Goal: Task Accomplishment & Management: Manage account settings

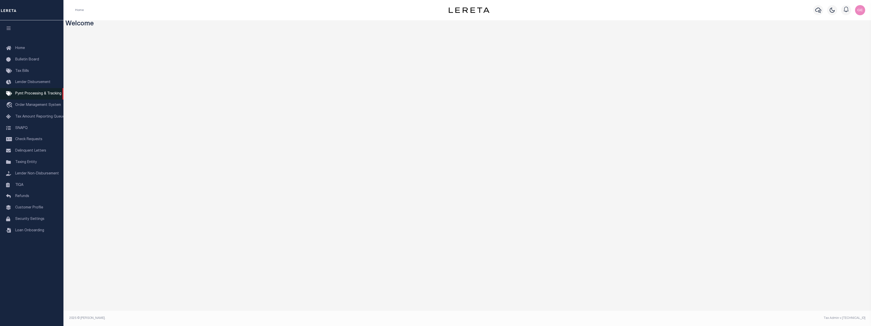
click at [48, 99] on link "Pymt Processing & Tracking" at bounding box center [31, 93] width 63 height 11
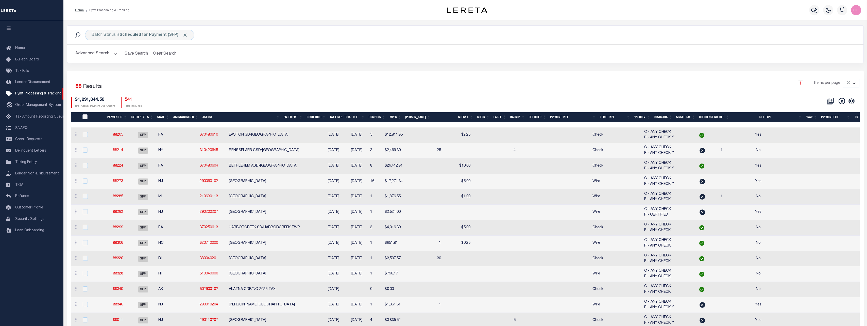
click at [87, 118] on input "PayeePmtBatchStatus" at bounding box center [84, 116] width 5 height 5
checkbox input "true"
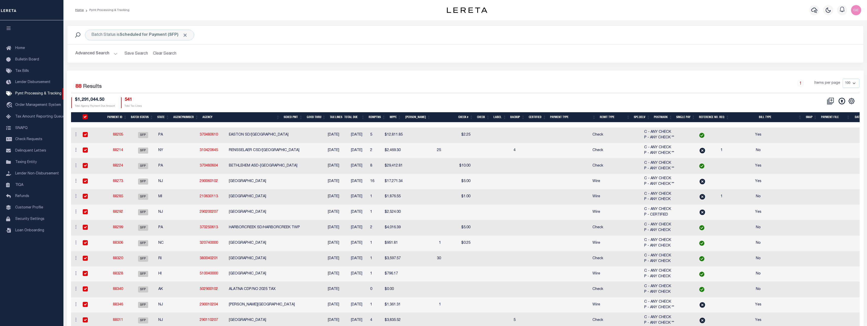
checkbox input "true"
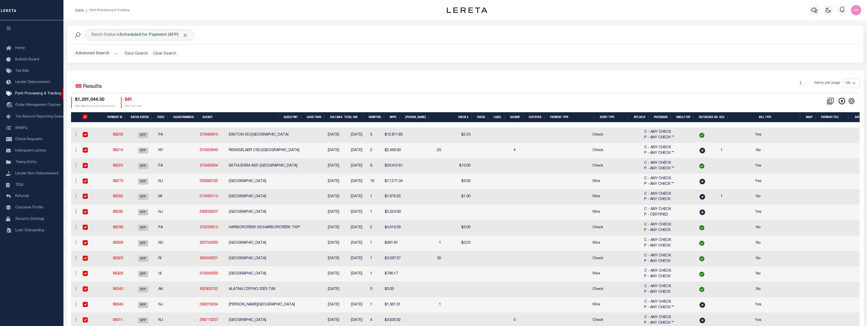
checkbox input "true"
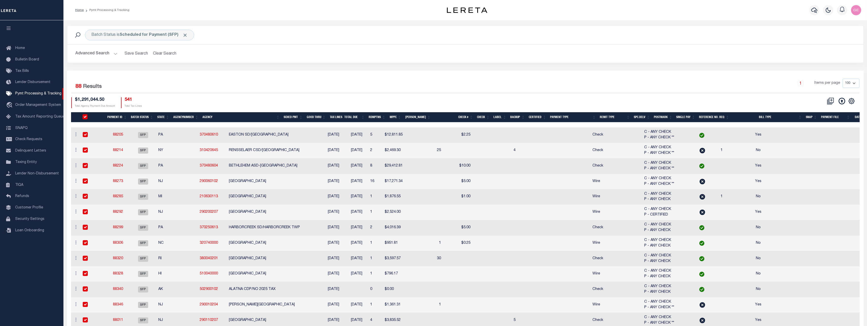
checkbox input "true"
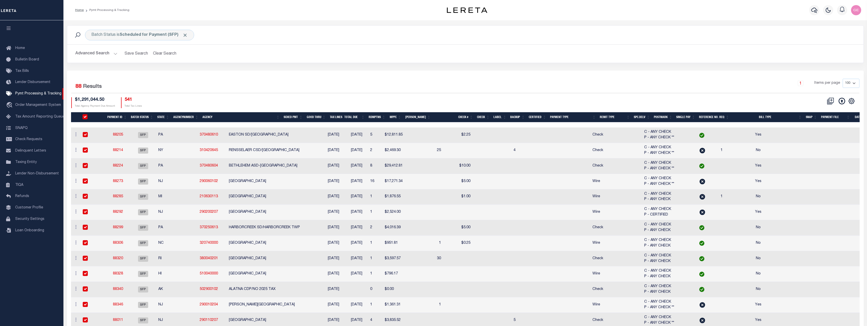
checkbox input "true"
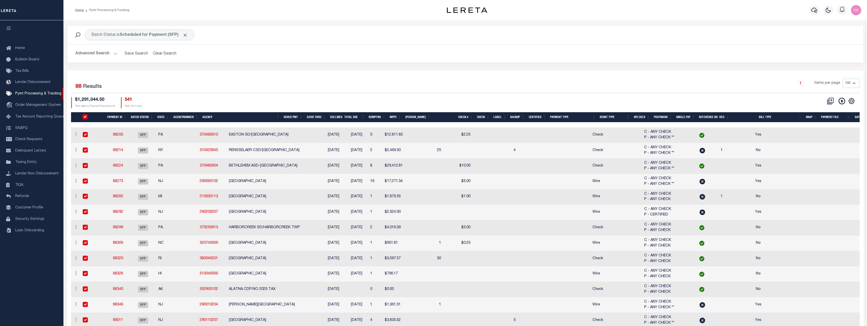
checkbox input "true"
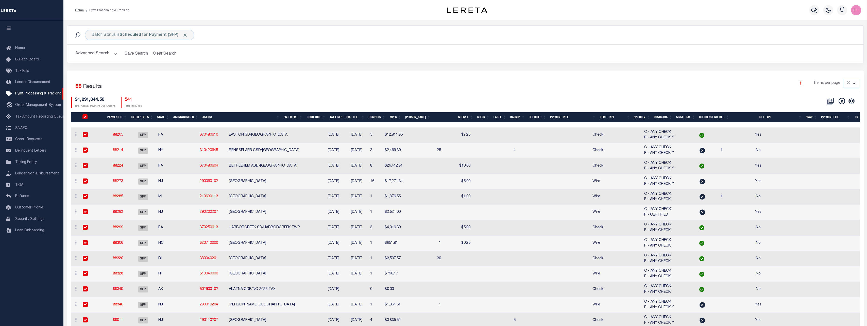
checkbox input "true"
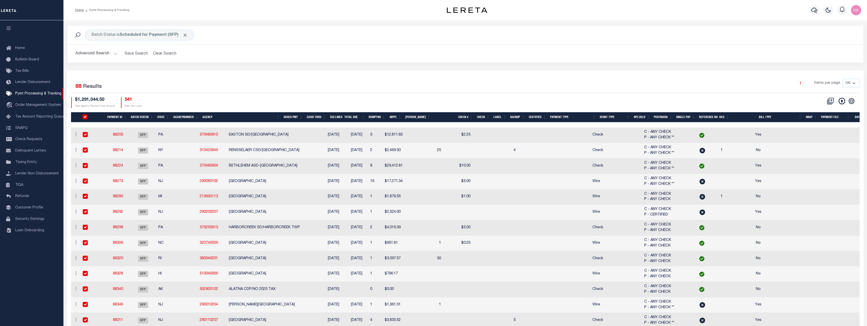
checkbox input "true"
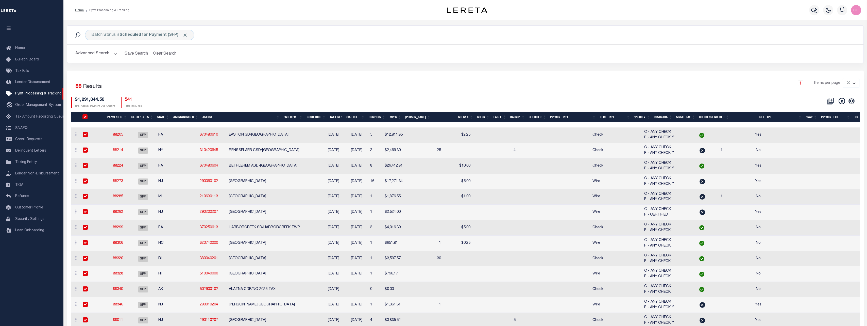
checkbox input "true"
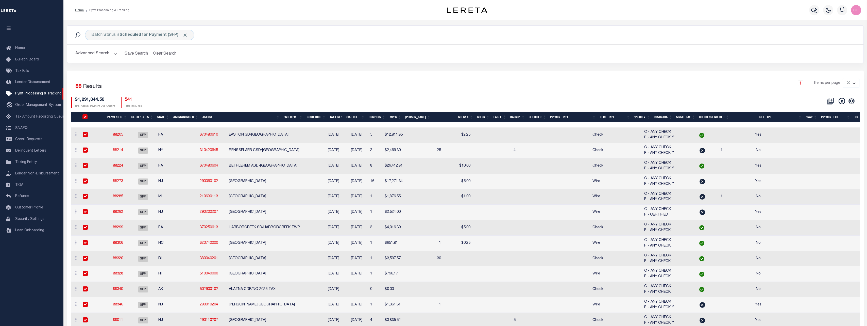
checkbox input "true"
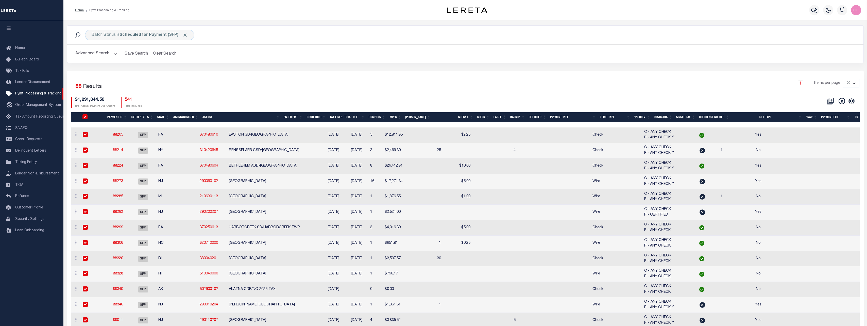
checkbox input "true"
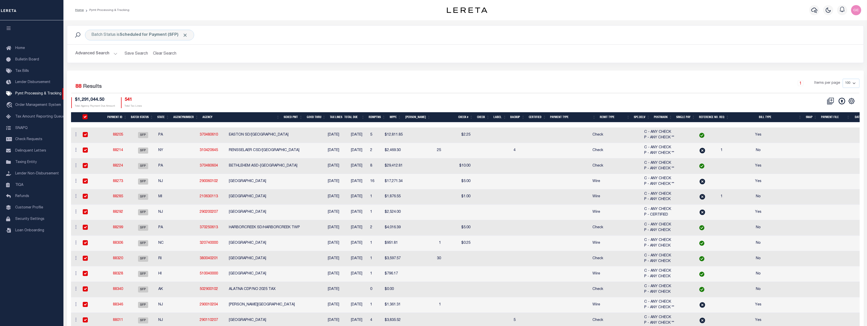
checkbox input "true"
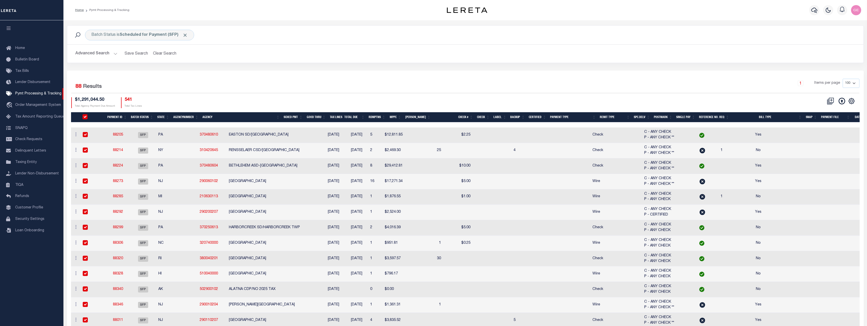
checkbox input "true"
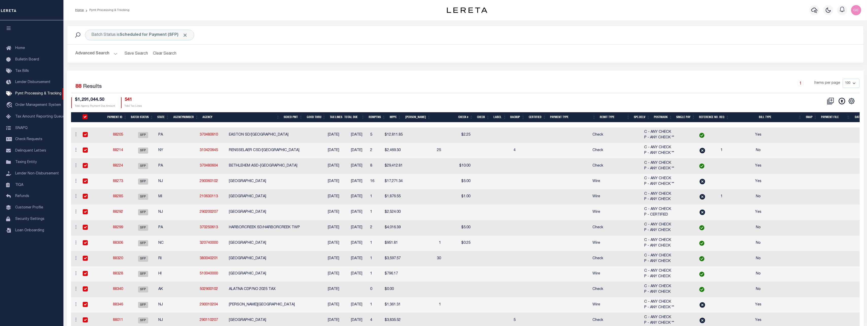
checkbox input "true"
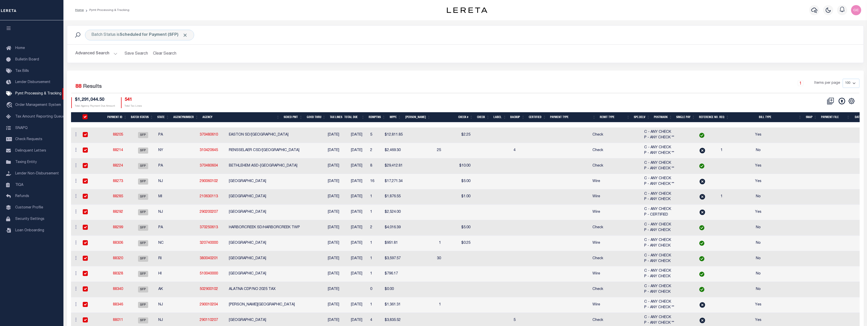
checkbox input "true"
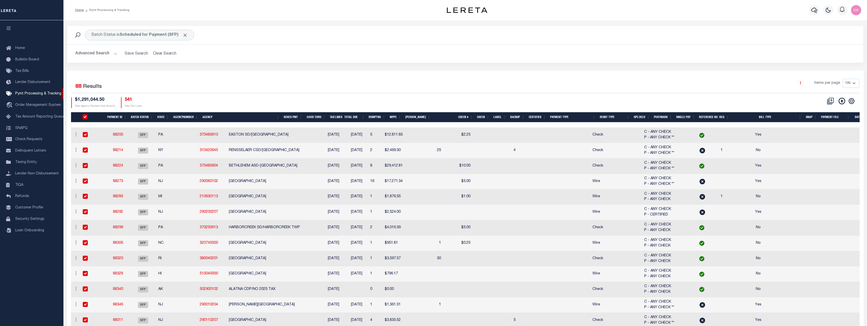
checkbox input "true"
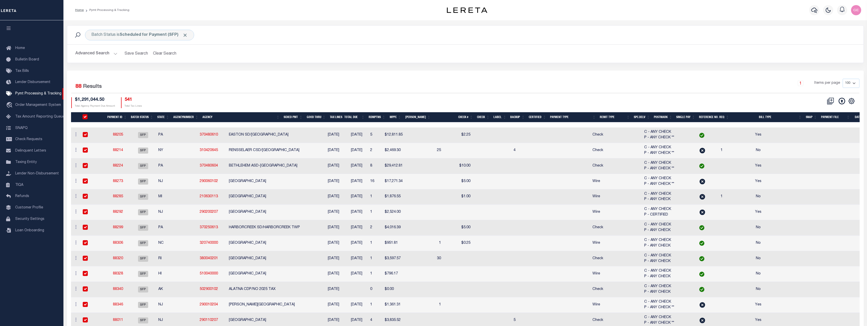
checkbox input "true"
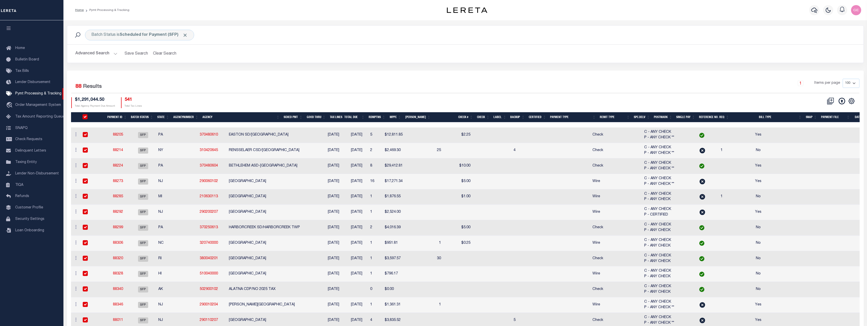
checkbox input "true"
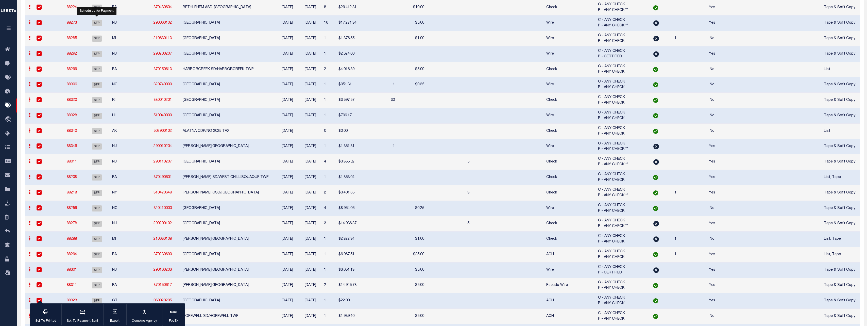
scroll to position [25, 0]
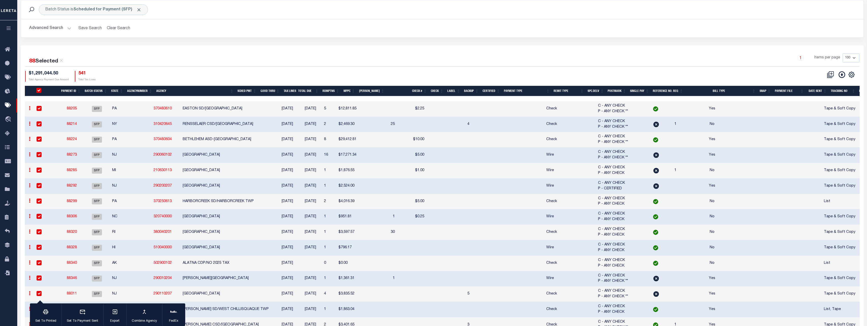
click at [38, 91] on input "PayeePmtBatchStatus" at bounding box center [38, 90] width 5 height 5
checkbox input "false"
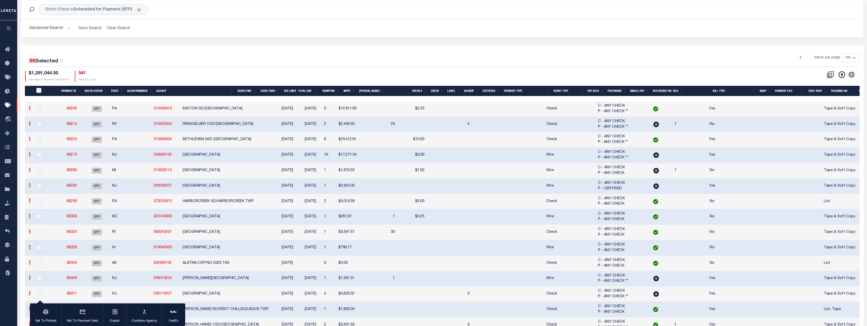
checkbox input "false"
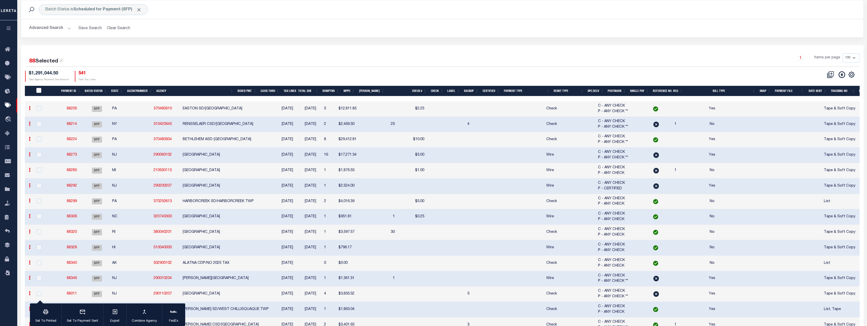
checkbox input "false"
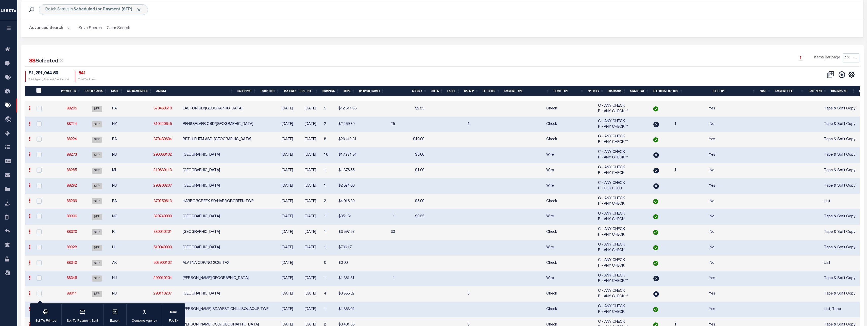
checkbox input "false"
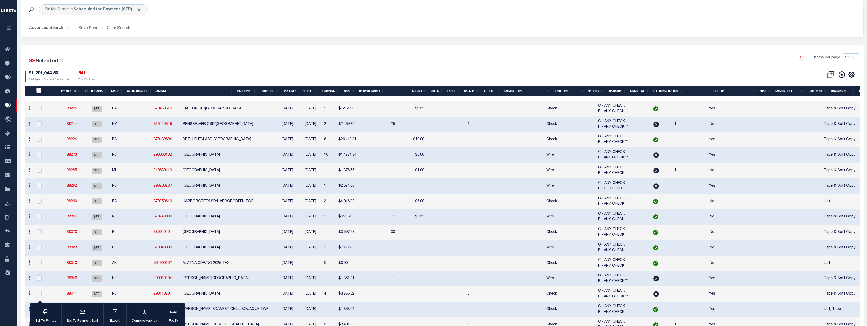
checkbox input "false"
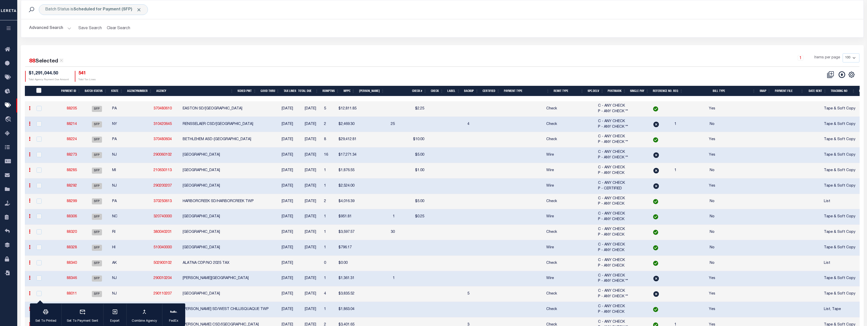
checkbox input "false"
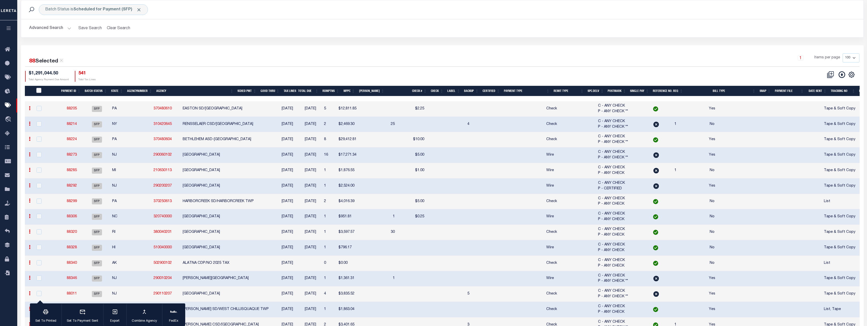
checkbox input "false"
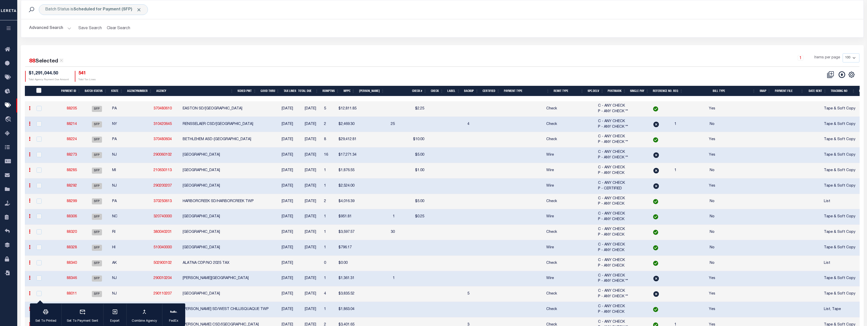
checkbox input "false"
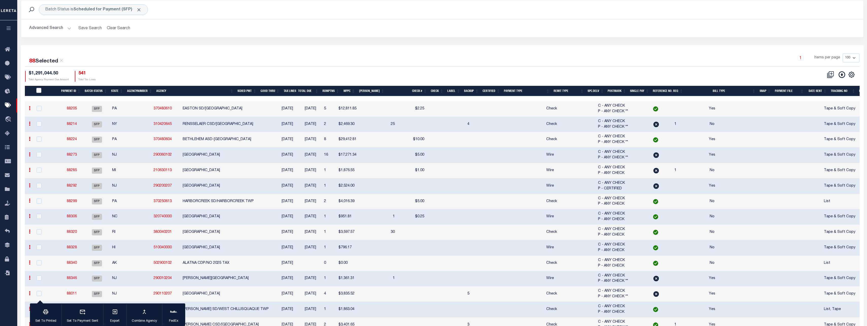
checkbox input "false"
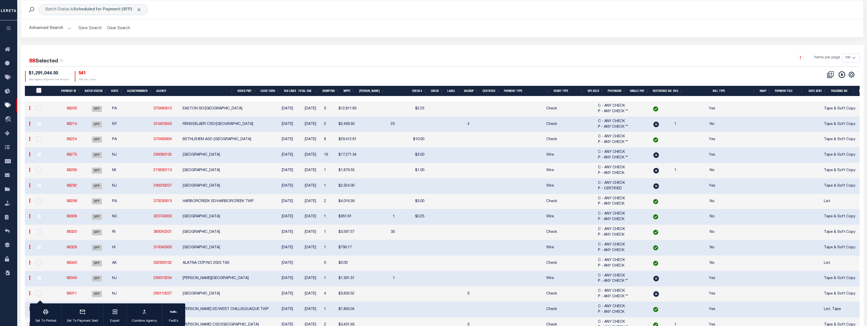
checkbox input "false"
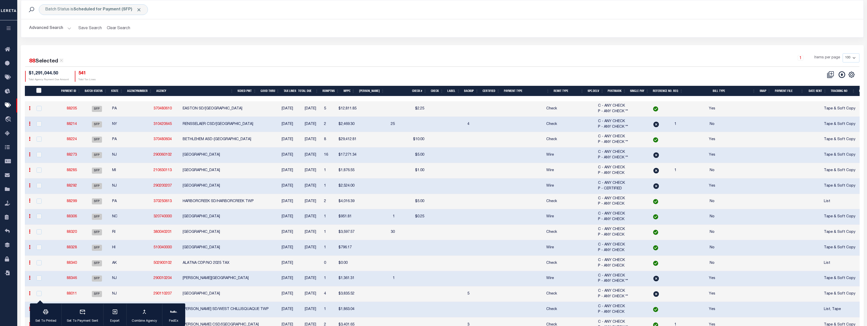
checkbox input "false"
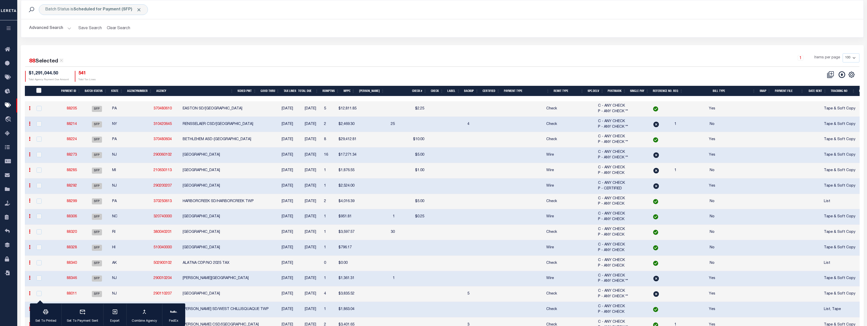
checkbox input "false"
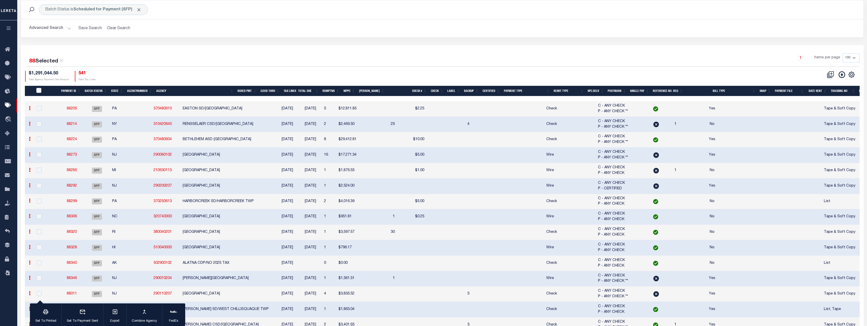
checkbox input "false"
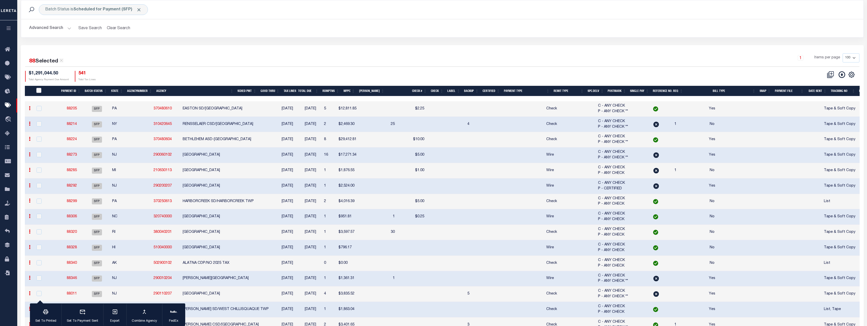
checkbox input "false"
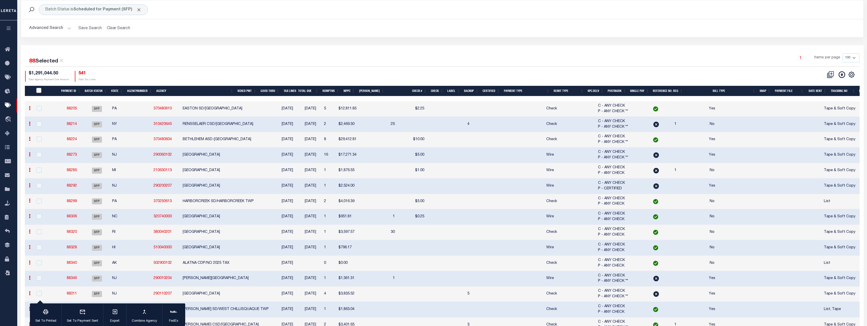
checkbox input "false"
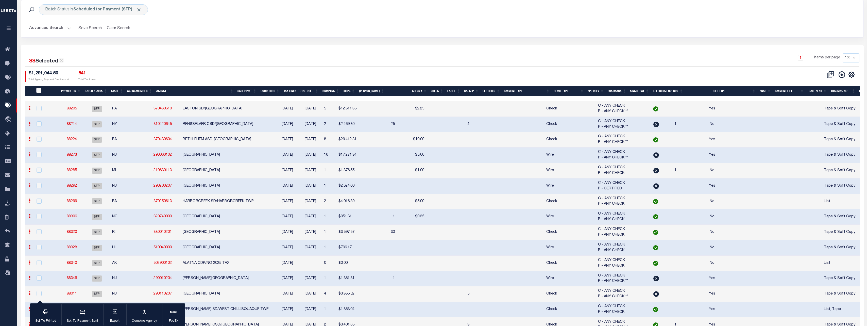
checkbox input "false"
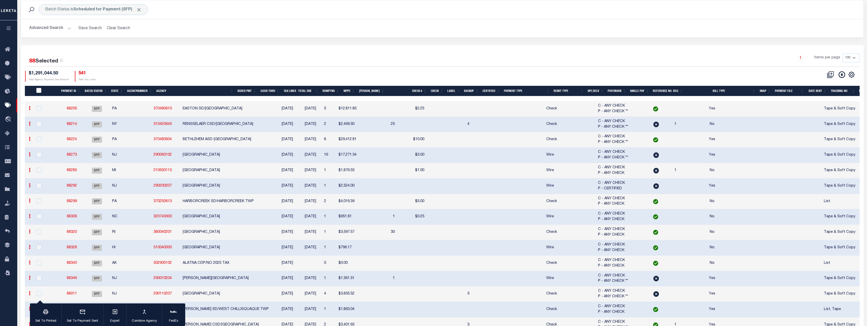
checkbox input "false"
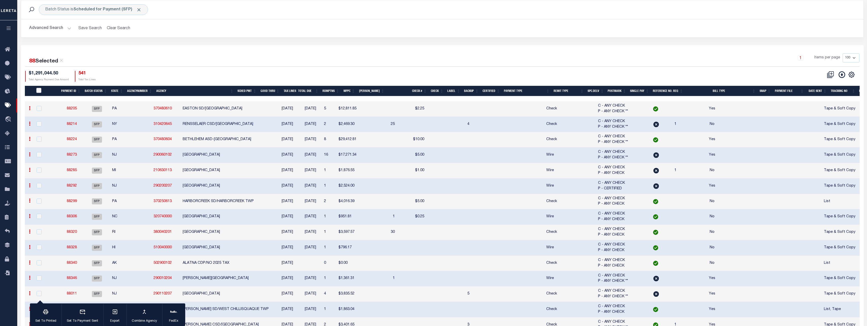
checkbox input "false"
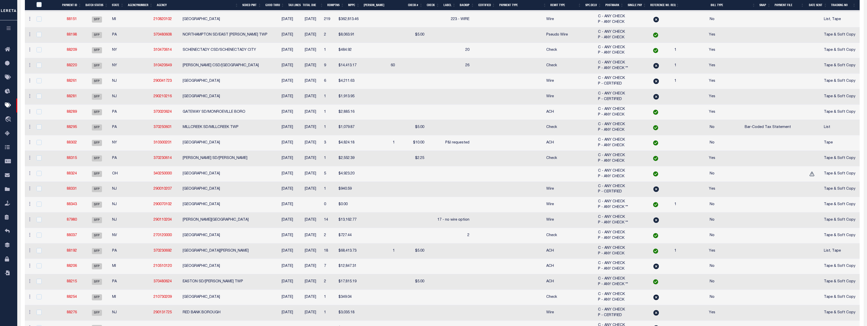
scroll to position [1041, 0]
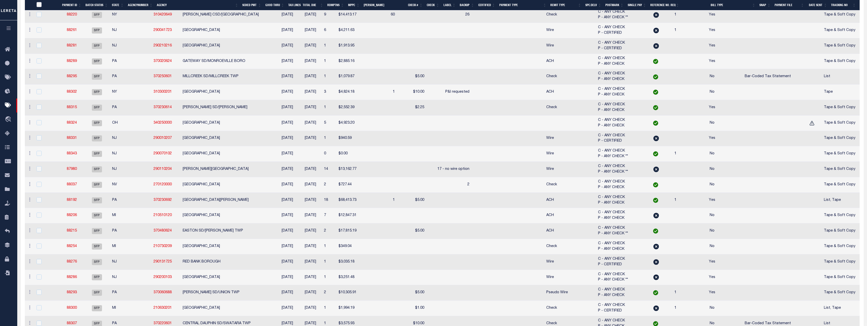
click at [39, 5] on input "PayeePmtBatchStatus" at bounding box center [39, 4] width 5 height 5
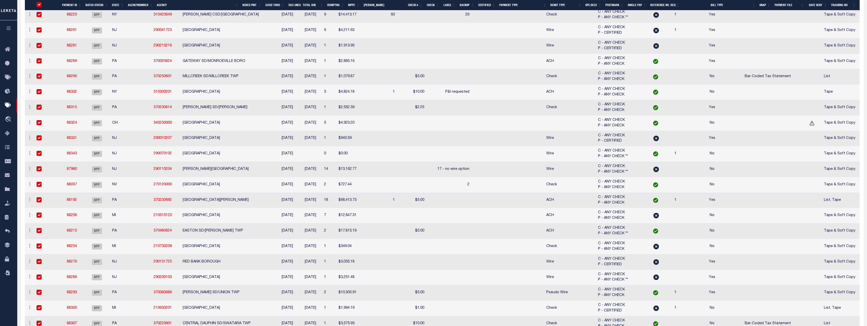
checkbox input "true"
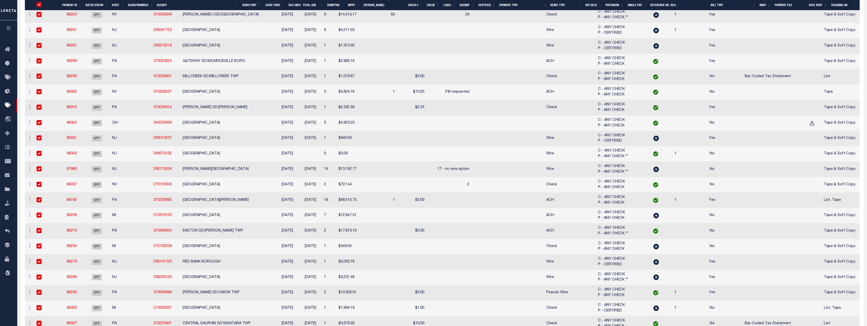
checkbox input "true"
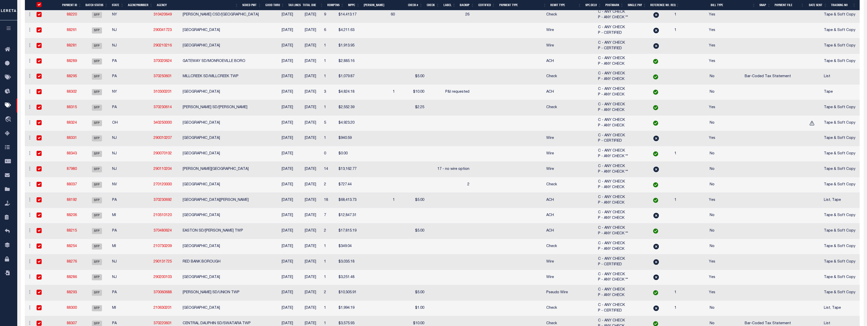
checkbox input "true"
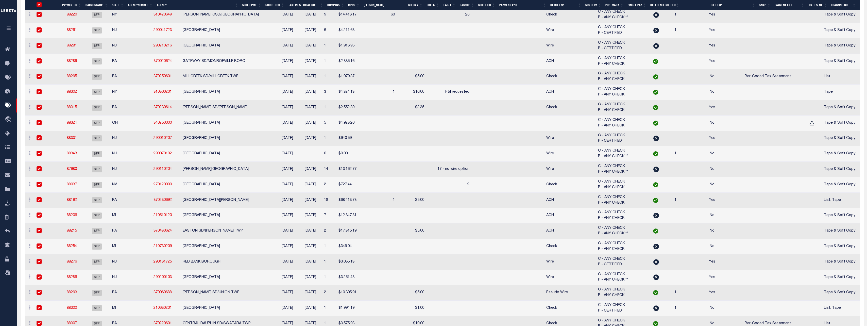
checkbox input "true"
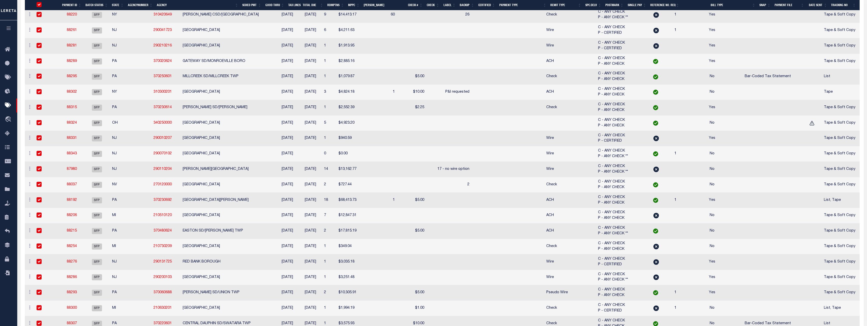
checkbox input "true"
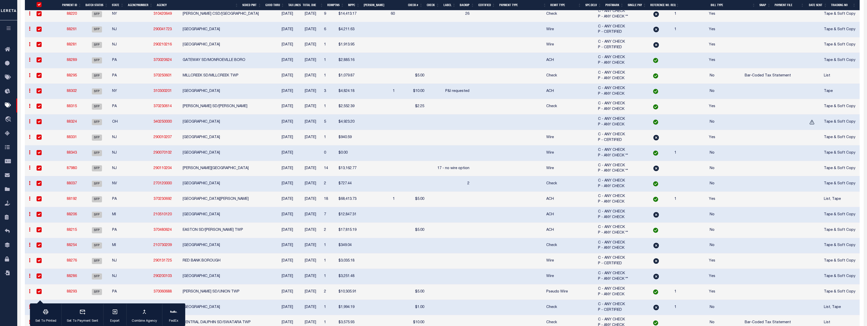
click at [39, 5] on input "PayeePmtBatchStatus" at bounding box center [39, 4] width 5 height 5
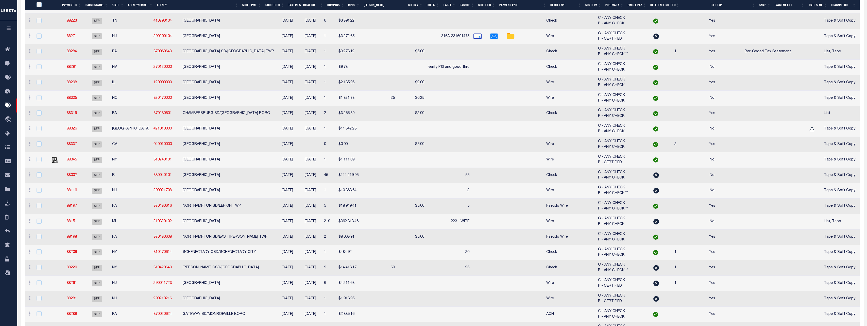
scroll to position [661, 0]
